Goal: Complete application form: Complete application form

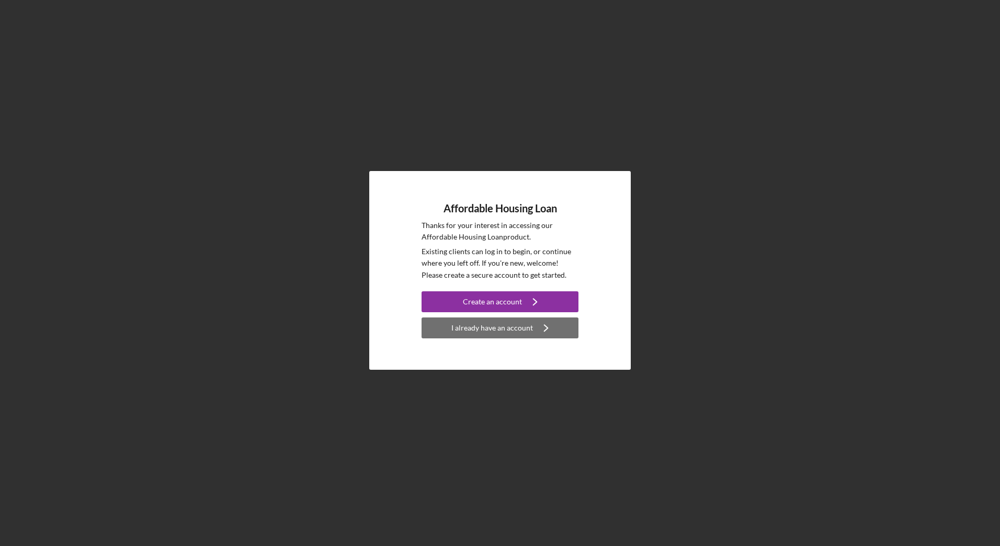
click at [497, 326] on div "I already have an account" at bounding box center [492, 327] width 82 height 21
